Goal: Find contact information: Find contact information

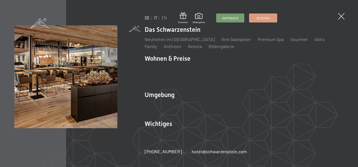
click at [155, 17] on link "IT" at bounding box center [155, 17] width 3 height 5
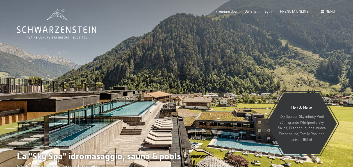
click at [330, 11] on span "Menu" at bounding box center [331, 11] width 10 height 4
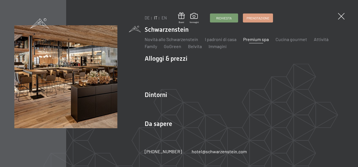
click at [256, 38] on link "Premium spa" at bounding box center [256, 39] width 26 height 5
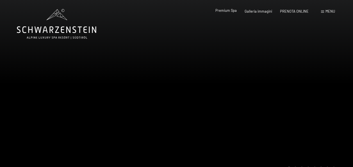
click at [228, 11] on span "Premium Spa" at bounding box center [226, 10] width 21 height 4
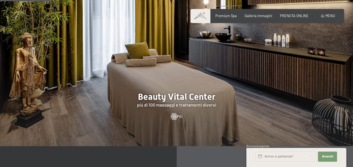
scroll to position [457, 0]
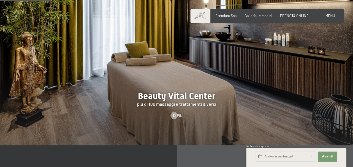
click at [183, 96] on div at bounding box center [176, 69] width 353 height 151
click at [173, 112] on div at bounding box center [174, 115] width 4 height 7
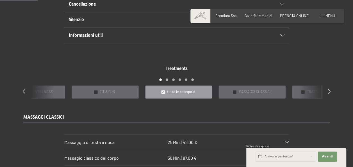
scroll to position [382, 0]
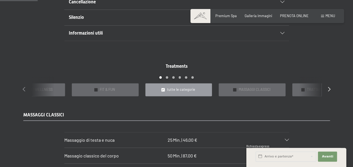
click at [23, 88] on icon at bounding box center [24, 89] width 3 height 4
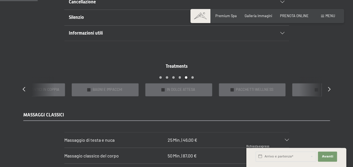
click at [326, 87] on div "Treatments slide 22 to 26 of 22 ✓ BAGNI E IMPACCHI ✓ IN DOLCE ATTESA ✓ PACCHETT…" at bounding box center [177, 79] width 324 height 33
click at [329, 87] on icon at bounding box center [329, 89] width 3 height 4
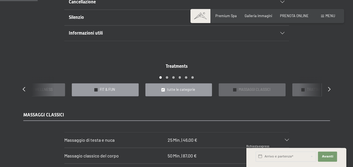
click at [121, 88] on div "✓ FIT & FUN" at bounding box center [105, 89] width 67 height 13
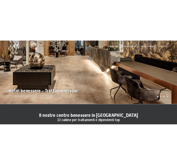
scroll to position [0, 0]
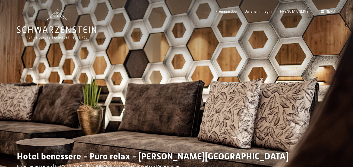
click at [330, 9] on span "Menu" at bounding box center [331, 11] width 10 height 4
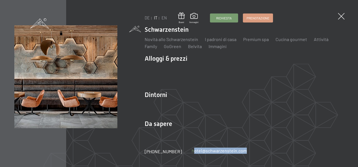
drag, startPoint x: 250, startPoint y: 152, endPoint x: 186, endPoint y: 150, distance: 63.6
click at [186, 150] on div "DE IT EN Buoni Immagini Richiesta Prenotazione DE IT EN Schwarzenstein Novità a…" at bounding box center [179, 83] width 358 height 167
copy link "hotel@ no-spam. schwarzenstein. no-spam. com"
